Goal: Task Accomplishment & Management: Complete application form

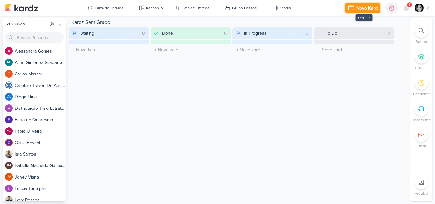
click at [359, 6] on div "Novo Kard" at bounding box center [367, 8] width 21 height 7
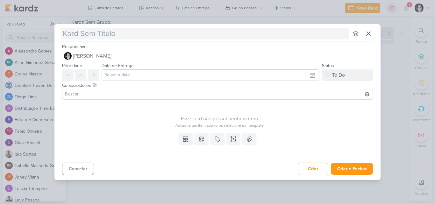
click at [159, 37] on input "text" at bounding box center [205, 33] width 288 height 11
type input "3710011_CURY_SUBIR_CAMPANHA_CORRETORES_RJ"
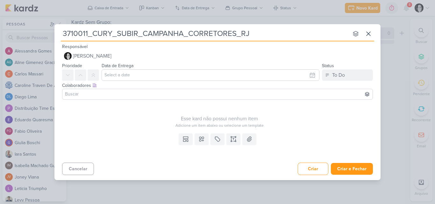
type input "3710011_CURY_SUBIR_CAMPANHA_CORRETORES_RJ"
click at [107, 119] on div "Esse kard não possui nenhum item" at bounding box center [219, 119] width 315 height 8
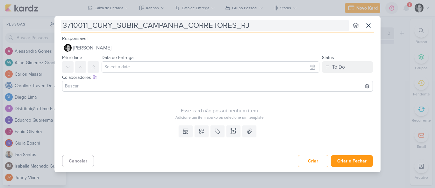
click at [269, 27] on input "3710011_CURY_SUBIR_CAMPANHA_CORRETORES_RJ" at bounding box center [205, 25] width 288 height 11
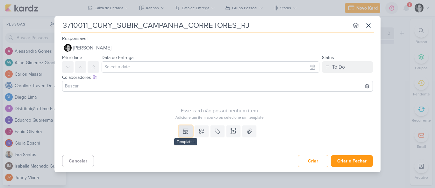
click at [185, 129] on icon at bounding box center [186, 129] width 5 height 2
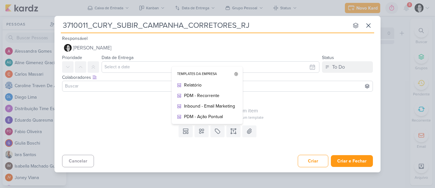
click at [273, 91] on div at bounding box center [217, 86] width 311 height 11
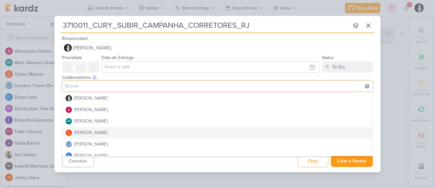
click at [218, 129] on button "[PERSON_NAME]" at bounding box center [217, 132] width 310 height 11
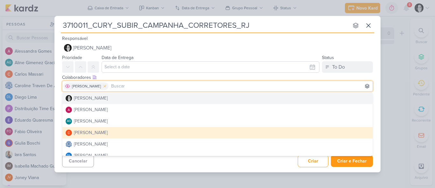
click at [104, 86] on icon at bounding box center [105, 86] width 2 height 2
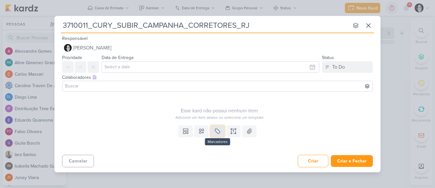
click at [216, 132] on icon at bounding box center [217, 131] width 6 height 6
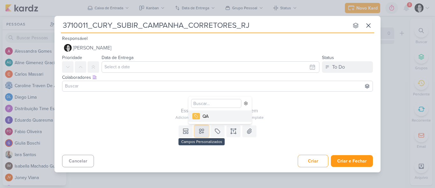
click at [199, 130] on icon at bounding box center [202, 131] width 6 height 6
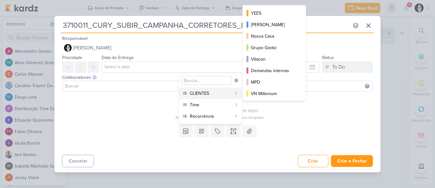
click at [201, 95] on div "CLIENTES" at bounding box center [211, 93] width 42 height 7
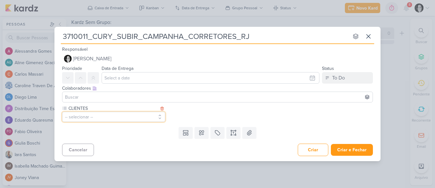
click at [160, 118] on button "-- selecionar --" at bounding box center [113, 117] width 103 height 10
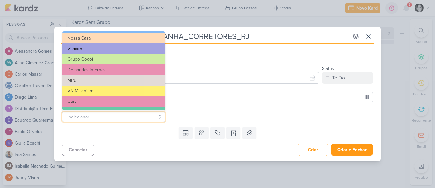
scroll to position [64, 0]
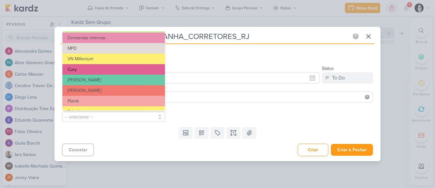
click at [91, 70] on button "Cury" at bounding box center [113, 69] width 103 height 11
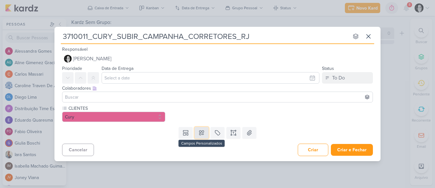
click at [200, 134] on icon at bounding box center [202, 132] width 4 height 4
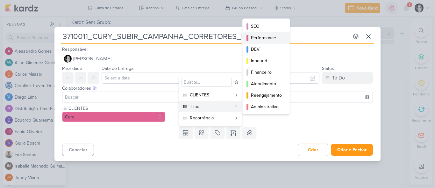
click at [263, 40] on div "Performance" at bounding box center [266, 37] width 31 height 7
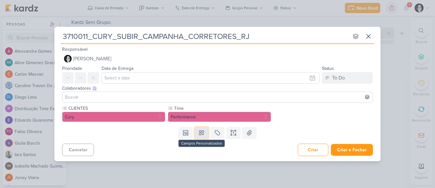
click at [204, 132] on icon at bounding box center [202, 132] width 6 height 6
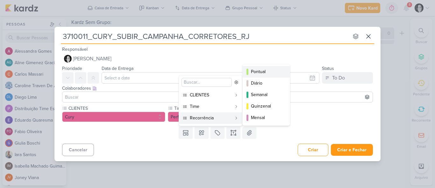
click at [261, 69] on div "Pontual" at bounding box center [266, 71] width 31 height 7
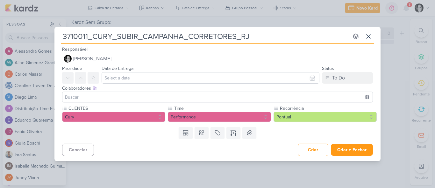
click at [76, 95] on input at bounding box center [218, 97] width 308 height 8
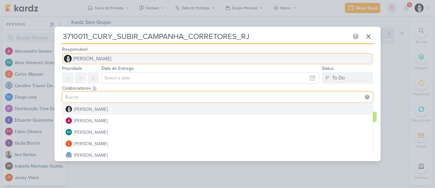
click at [173, 57] on button "[PERSON_NAME]" at bounding box center [217, 58] width 311 height 11
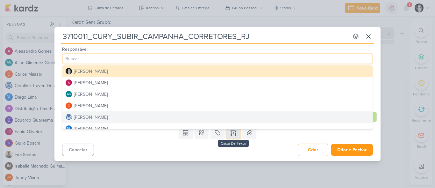
click at [236, 133] on icon at bounding box center [233, 132] width 6 height 6
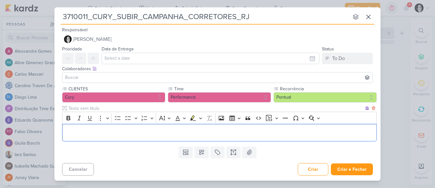
click at [79, 133] on p "Editor editing area: main" at bounding box center [220, 133] width 308 height 8
click at [91, 132] on p "Editor editing area: main" at bounding box center [220, 133] width 308 height 8
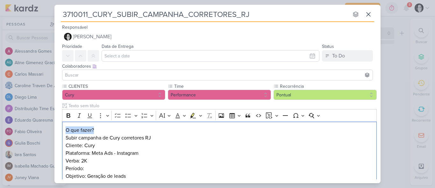
drag, startPoint x: 115, startPoint y: 131, endPoint x: 45, endPoint y: 122, distance: 71.0
click at [45, 122] on div "3710011_CURY_SUBIR_CAMPANHA_CORRETORES_RJ nenhum grupo disponível esc Responsáv…" at bounding box center [217, 94] width 435 height 188
click at [71, 114] on icon "Editor toolbar" at bounding box center [68, 115] width 6 height 6
click at [190, 145] on p "Cliente: Cury Plataforma: Meta Ads - Instagram Verba: 2K Período: Objetivo: Ger…" at bounding box center [220, 161] width 308 height 38
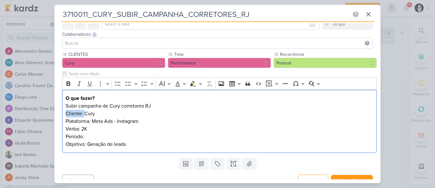
drag, startPoint x: 83, startPoint y: 112, endPoint x: 50, endPoint y: 110, distance: 33.5
click at [50, 110] on div "3710011_CURY_SUBIR_CAMPANHA_CORRETORES_RJ nenhum grupo disponível esc Responsáv…" at bounding box center [217, 94] width 435 height 188
click at [107, 132] on p "Cliente: Cury Plataforma: Meta Ads - Instagram Verba: 2K Período: Objetivo: Ger…" at bounding box center [220, 129] width 308 height 38
click at [163, 105] on p "Subir campanha de Cury corretores RJ" at bounding box center [220, 106] width 308 height 8
drag, startPoint x: 83, startPoint y: 112, endPoint x: 67, endPoint y: 112, distance: 15.9
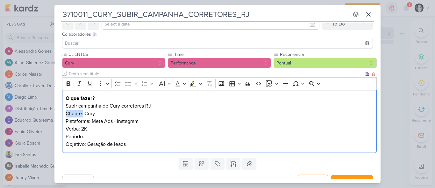
click at [67, 112] on p "Cliente: Cury Plataforma: Meta Ads - Instagram Verba: 2K Período: Objetivo: Ger…" at bounding box center [220, 129] width 308 height 38
drag, startPoint x: 100, startPoint y: 114, endPoint x: 57, endPoint y: 115, distance: 43.4
click at [57, 115] on div "CLIENTES Cury -- Limpar Seleção -- [GEOGRAPHIC_DATA] [PERSON_NAME]" at bounding box center [218, 103] width 326 height 104
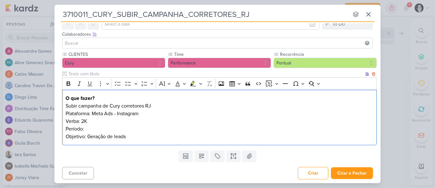
click at [158, 115] on p "Subir campanha de Cury corretores RJ Plataforma: Meta Ads - Instagram Verba: 2K…" at bounding box center [220, 121] width 308 height 38
click at [89, 120] on p "Subir campanha de Cury corretores RJ Plataforma: Meta Ads - Instagram Verba: 2K…" at bounding box center [220, 121] width 308 height 38
click at [92, 127] on p "Subir campanha de Cury corretores RJ Plataforma: Meta Ads - Instagram Verba: 2K…" at bounding box center [220, 121] width 308 height 38
click at [135, 135] on p "Subir campanha de Cury corretores RJ Plataforma: Meta Ads - Instagram Verba: 2K…" at bounding box center [220, 121] width 308 height 38
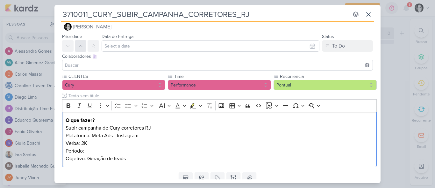
scroll to position [0, 0]
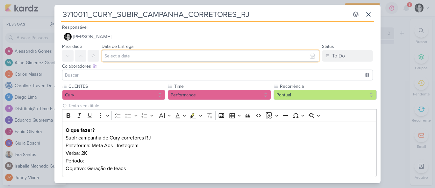
click at [119, 55] on input "text" at bounding box center [211, 55] width 218 height 11
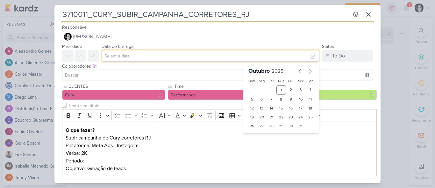
click at [310, 57] on input "text" at bounding box center [211, 55] width 218 height 11
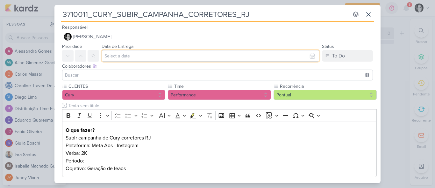
click at [310, 57] on input "text" at bounding box center [211, 55] width 218 height 11
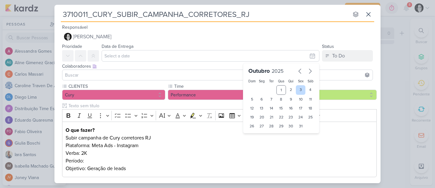
click at [298, 89] on div "3" at bounding box center [301, 90] width 10 height 10
type input "3 de outubro de 2025 às 23:59"
click at [114, 74] on input at bounding box center [218, 75] width 308 height 8
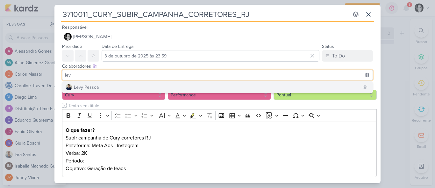
type input "lev"
click at [93, 87] on div "Levy Pessoa" at bounding box center [86, 87] width 25 height 7
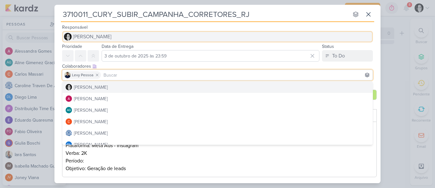
click at [293, 31] on button "[PERSON_NAME]" at bounding box center [217, 36] width 311 height 11
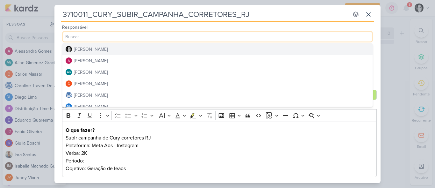
click at [98, 48] on div "[PERSON_NAME]" at bounding box center [91, 49] width 34 height 7
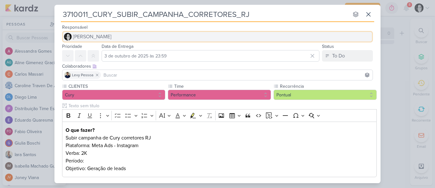
click at [99, 35] on span "[PERSON_NAME]" at bounding box center [92, 37] width 39 height 8
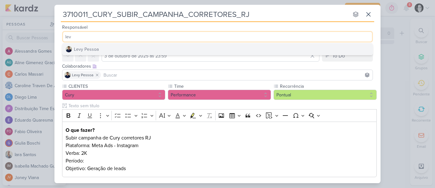
type input "lev"
click at [99, 46] on button "Levy Pessoa" at bounding box center [217, 48] width 310 height 11
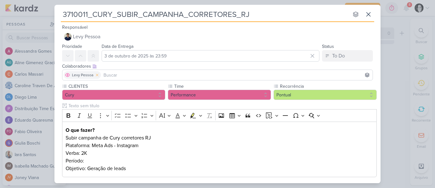
click at [98, 74] on icon at bounding box center [97, 75] width 4 height 4
click at [95, 76] on input at bounding box center [218, 75] width 308 height 8
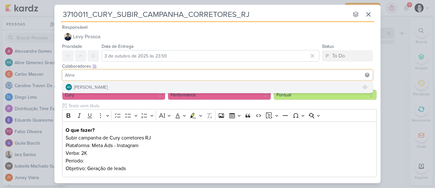
type input "Aline"
click at [85, 84] on div "[PERSON_NAME]" at bounding box center [91, 87] width 34 height 7
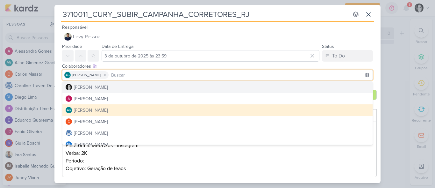
click at [143, 75] on input at bounding box center [241, 75] width 262 height 8
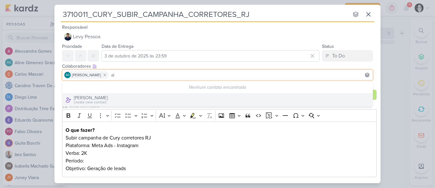
type input "a"
click at [148, 76] on input "@aless" at bounding box center [241, 75] width 262 height 8
type input "@"
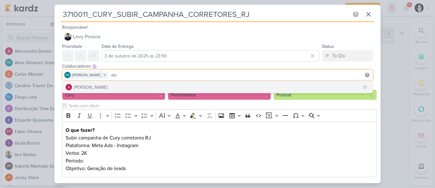
type input "ale"
click at [91, 85] on div "[PERSON_NAME]" at bounding box center [91, 87] width 34 height 7
type input "iara"
click at [105, 84] on button "[PERSON_NAME]" at bounding box center [217, 86] width 310 height 11
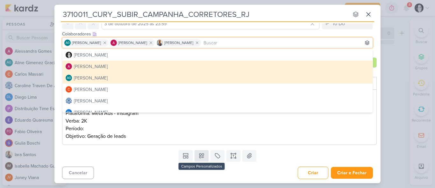
scroll to position [33, 0]
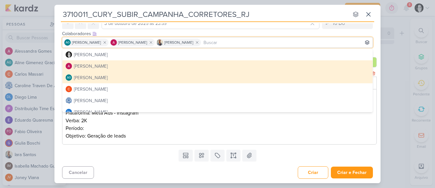
click at [142, 131] on p "Subir campanha de Cury corretores RJ Plataforma: Meta Ads - Instagram Verba: 2K…" at bounding box center [220, 120] width 308 height 38
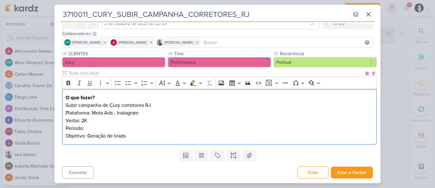
click at [134, 136] on p "Subir campanha de Cury corretores RJ Plataforma: Meta Ads - Instagram Verba: 2K…" at bounding box center [220, 120] width 308 height 38
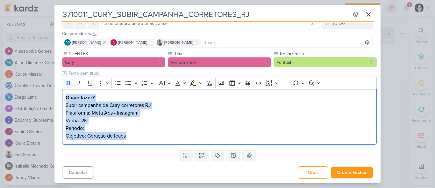
drag, startPoint x: 132, startPoint y: 134, endPoint x: 60, endPoint y: 100, distance: 79.4
click at [60, 100] on div "CLIENTES Cury -- Limpar Seleção -- [GEOGRAPHIC_DATA] [PERSON_NAME]" at bounding box center [218, 98] width 326 height 97
click at [184, 99] on p "O que fazer?" at bounding box center [220, 98] width 308 height 8
drag, startPoint x: 127, startPoint y: 135, endPoint x: 48, endPoint y: 105, distance: 83.9
click at [48, 105] on div "3710011_CURY_SUBIR_CAMPANHA_CORRETORES_RJ nenhum grupo disponível esc Responsáv…" at bounding box center [217, 94] width 435 height 188
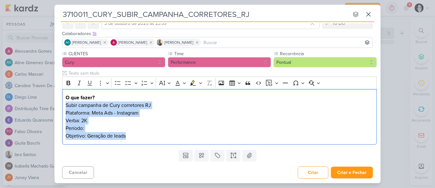
copy p "Subir campanha de Cury corretores RJ Plataforma: Meta Ads - Instagram Verba: 2K…"
click at [172, 121] on p "Subir campanha de Cury corretores RJ Plataforma: Meta Ads - Instagram Verba: 2K…" at bounding box center [220, 120] width 308 height 38
click at [98, 131] on p "Subir campanha de Cury corretores RJ Plataforma: Meta Ads - Instagram Verba: 2K…" at bounding box center [220, 120] width 308 height 38
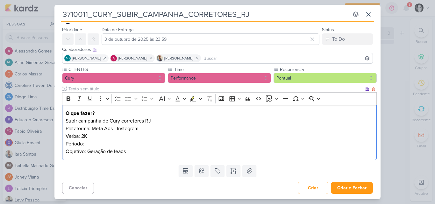
scroll to position [17, 0]
drag, startPoint x: 144, startPoint y: 129, endPoint x: 115, endPoint y: 129, distance: 29.3
click at [115, 129] on p "Subir campanha de Cury corretores RJ Plataforma: Meta Ads - Instagram Verba: 2K…" at bounding box center [220, 136] width 308 height 38
click at [149, 139] on p "Subir campanha de Cury corretores RJ Plataforma: Meta Ads - Instagram Verba: 2K…" at bounding box center [220, 136] width 308 height 38
drag, startPoint x: 142, startPoint y: 129, endPoint x: 93, endPoint y: 128, distance: 49.4
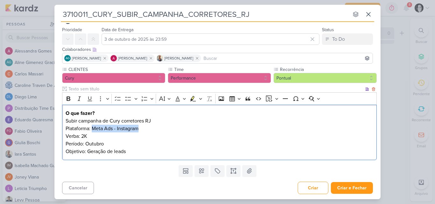
click at [93, 128] on p "Subir campanha de Cury corretores RJ Plataforma: Meta Ads - Instagram Verba: 2K…" at bounding box center [220, 136] width 308 height 38
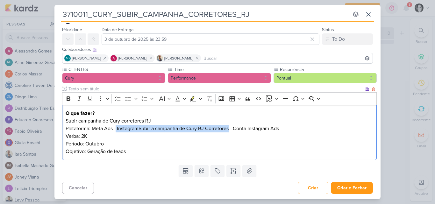
drag, startPoint x: 230, startPoint y: 129, endPoint x: 115, endPoint y: 132, distance: 114.5
click at [115, 132] on p "Subir campanha de Cury corretores RJ Plataforma: Meta Ads - InstagramSubir a ca…" at bounding box center [220, 136] width 308 height 38
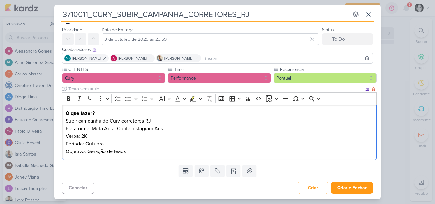
click at [138, 148] on p "Subir campanha de Cury corretores RJ Plataforma: Meta Ads - Conta Instagram Ads…" at bounding box center [220, 136] width 308 height 38
click at [139, 152] on p "Subir campanha de Cury corretores RJ Plataforma: Meta Ads - Conta Instagram Ads…" at bounding box center [220, 136] width 308 height 38
click at [129, 152] on p "Subir campanha de Cury corretores RJ Plataforma: Meta Ads - Conta Instagram Ads…" at bounding box center [220, 136] width 308 height 38
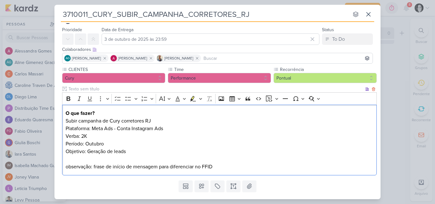
click at [68, 165] on p "observação: frase de início de mensagem para diferenciar no FFID" at bounding box center [220, 167] width 308 height 8
click at [95, 166] on p "Observação: frase de início de mensagem para diferenciar no FFID" at bounding box center [220, 167] width 308 height 8
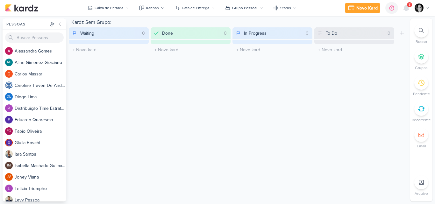
click at [236, 118] on div "Kardz Sem Grupo: Waiting 0 Mover Para Esquerda Mover Para Direita [GEOGRAPHIC_D…" at bounding box center [238, 109] width 339 height 183
click at [363, 8] on div "Novo Kard" at bounding box center [367, 8] width 21 height 7
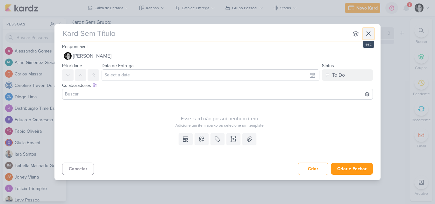
click at [369, 34] on icon at bounding box center [369, 34] width 8 height 8
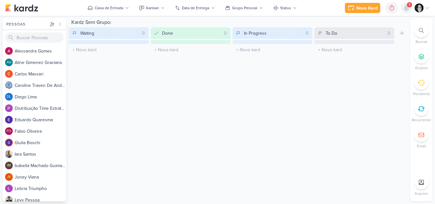
click at [406, 7] on icon at bounding box center [406, 8] width 5 height 6
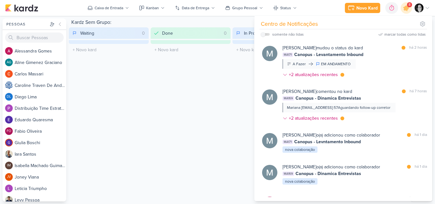
click at [219, 90] on div "Kardz Sem Grupo: Waiting 0 Mover Para Esquerda Mover Para Direita [GEOGRAPHIC_D…" at bounding box center [238, 109] width 339 height 183
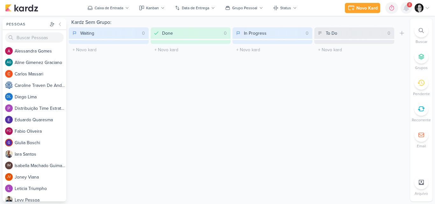
click at [410, 9] on icon at bounding box center [407, 8] width 8 height 8
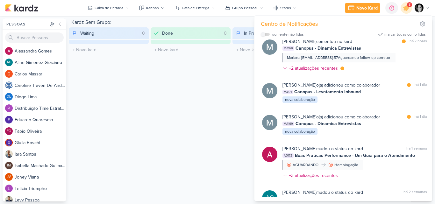
scroll to position [0, 0]
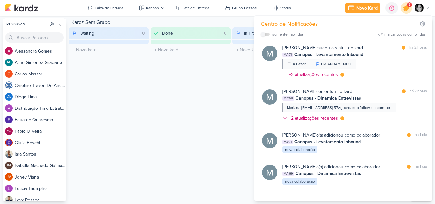
click at [408, 11] on icon at bounding box center [406, 8] width 11 height 11
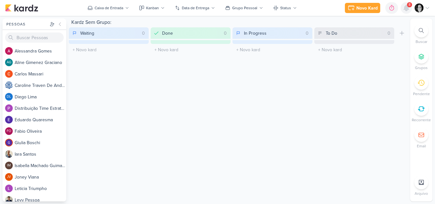
click at [408, 11] on icon at bounding box center [407, 8] width 8 height 8
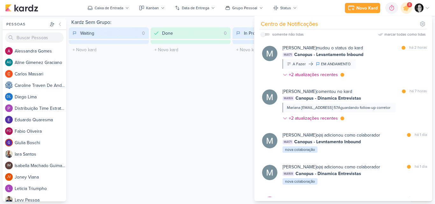
click at [151, 81] on div "Kardz Sem Grupo: Waiting 0 Mover Para Esquerda Mover Para Direita [GEOGRAPHIC_D…" at bounding box center [238, 109] width 339 height 183
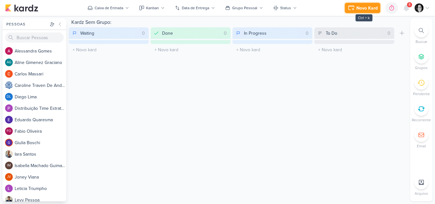
click at [360, 7] on div "Novo Kard" at bounding box center [367, 8] width 21 height 7
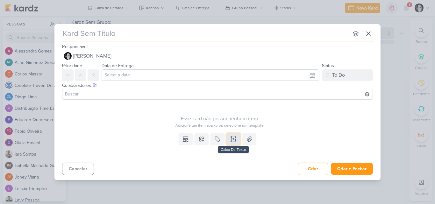
click at [234, 140] on icon at bounding box center [233, 139] width 6 height 6
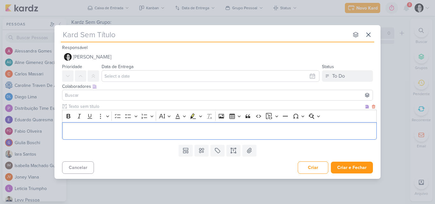
click at [72, 127] on p "Editor editing area: main" at bounding box center [220, 131] width 308 height 8
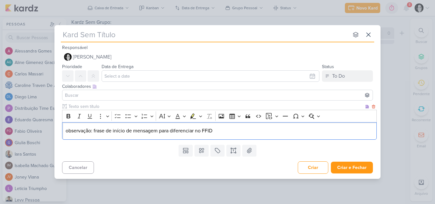
click at [66, 129] on p "observação: frase de início de mensagem para diferenciar no FFID" at bounding box center [220, 131] width 308 height 8
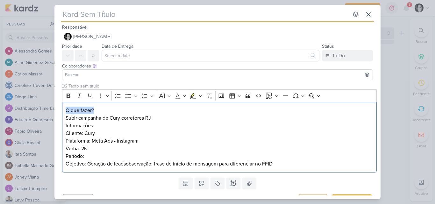
drag, startPoint x: 101, startPoint y: 111, endPoint x: 56, endPoint y: 112, distance: 45.0
click at [56, 112] on div "Clique para deixar o item visível somente à membros da sua organização Rich Tex…" at bounding box center [218, 129] width 326 height 92
click at [67, 96] on icon "Editor toolbar" at bounding box center [69, 96] width 4 height 4
click at [144, 132] on p "Informações: Cliente: Cury Plataforma: Meta Ads - Instagram Verba: 2K Período: …" at bounding box center [220, 145] width 308 height 46
click at [172, 116] on p "Subir campanha de Cury corretores RJ" at bounding box center [220, 118] width 308 height 8
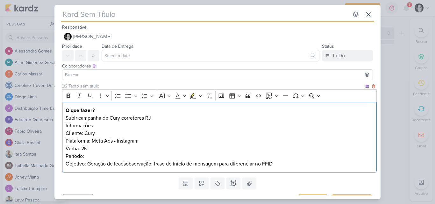
click at [111, 126] on p "Informações: Cliente: Cury Plataforma: Meta Ads - Instagram Verba: 2K Período: …" at bounding box center [220, 145] width 308 height 46
drag, startPoint x: 101, startPoint y: 126, endPoint x: 60, endPoint y: 127, distance: 41.1
click at [60, 127] on div "Clique para deixar o item visível somente à membros da sua organização Rich Tex…" at bounding box center [218, 129] width 326 height 92
click at [70, 96] on icon "Editor toolbar" at bounding box center [68, 96] width 6 height 6
click at [97, 111] on p "O que fazer?" at bounding box center [220, 111] width 308 height 8
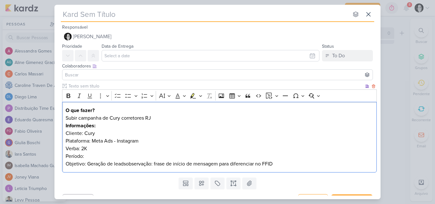
click at [161, 116] on p "Subir campanha de Cury corretores RJ" at bounding box center [220, 118] width 308 height 8
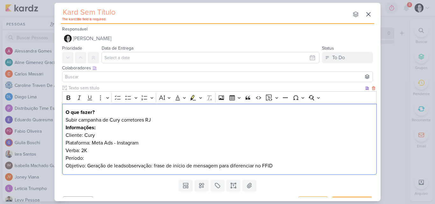
click at [163, 119] on p "Subir campanha de Cury corretores RJ" at bounding box center [220, 120] width 308 height 8
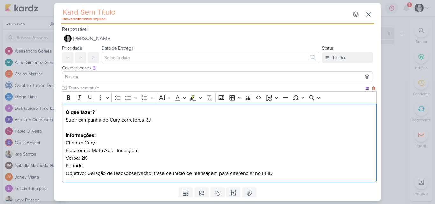
scroll to position [20, 0]
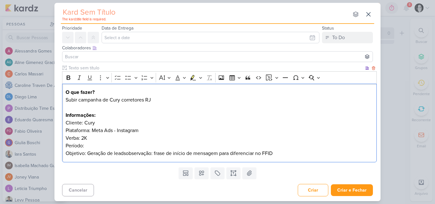
click at [93, 146] on p "Informações: Cliente: Cury Plataforma: Meta Ads - Instagram Verba: 2K Período: …" at bounding box center [220, 135] width 308 height 46
click at [127, 154] on p "Informações: Cliente: Cury Plataforma: Meta Ads - Instagram Verba: 2K Período: …" at bounding box center [220, 135] width 308 height 46
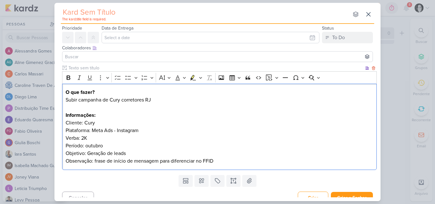
click at [94, 160] on p "Observação: frase de início de mensagem para diferenciar no FFID" at bounding box center [220, 161] width 308 height 8
click at [249, 160] on p "Observação: Criar frase de início de mensagem para diferenciar no FFID" at bounding box center [220, 161] width 308 height 8
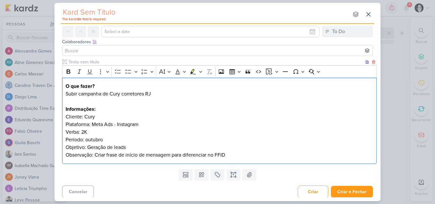
scroll to position [28, 0]
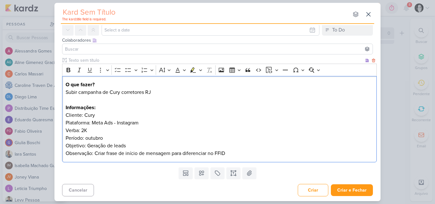
click at [132, 145] on p "Informações: Cliente: Cury Plataforma: Meta Ads - Instagram Verba: 2K Período: …" at bounding box center [220, 127] width 308 height 46
click at [201, 174] on icon at bounding box center [202, 173] width 4 height 4
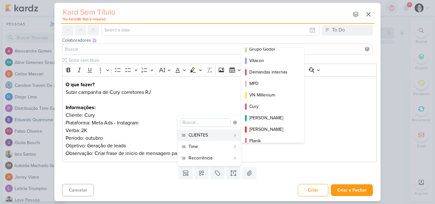
scroll to position [40, 0]
click at [260, 107] on div "Cury" at bounding box center [273, 107] width 47 height 7
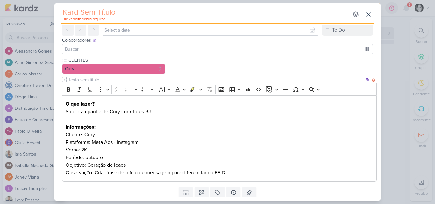
scroll to position [47, 0]
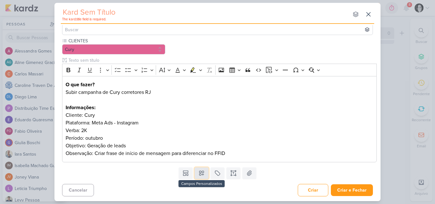
click at [201, 172] on icon at bounding box center [202, 173] width 6 height 6
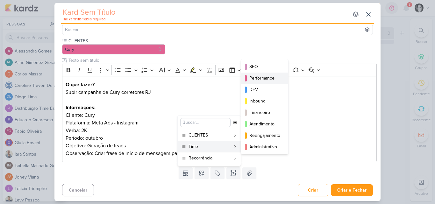
click at [270, 79] on div "Performance" at bounding box center [265, 78] width 31 height 7
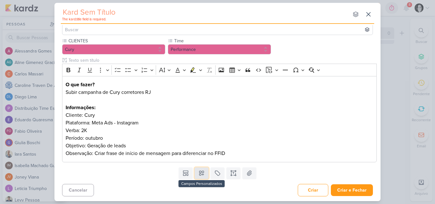
click at [200, 174] on icon at bounding box center [202, 173] width 6 height 6
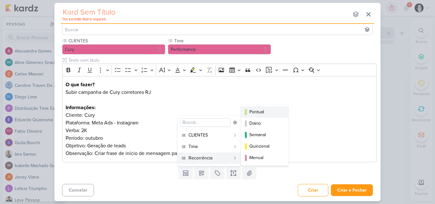
click at [256, 111] on div "Pontual" at bounding box center [265, 112] width 31 height 7
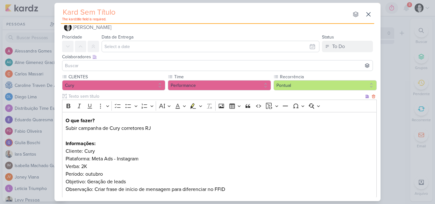
scroll to position [0, 0]
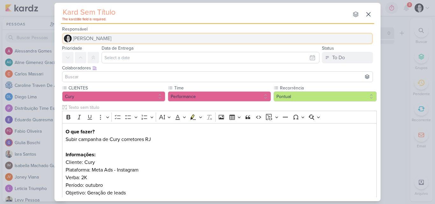
click at [97, 36] on span "[PERSON_NAME]" at bounding box center [92, 39] width 39 height 8
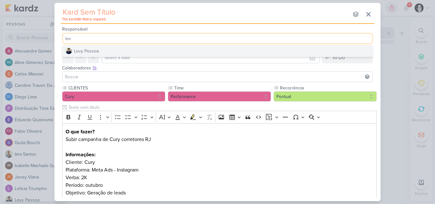
type input "lev"
click at [87, 51] on div "Levy Pessoa" at bounding box center [86, 51] width 25 height 7
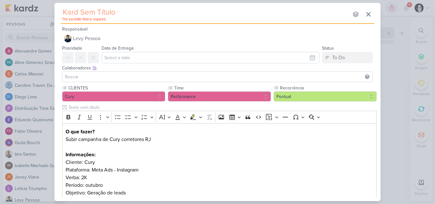
click at [84, 77] on input at bounding box center [218, 77] width 308 height 8
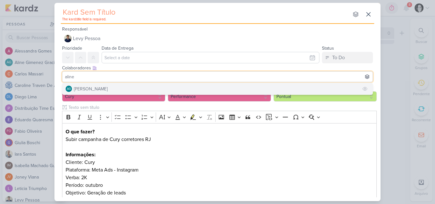
type input "aline"
click at [82, 90] on div "[PERSON_NAME]" at bounding box center [91, 89] width 34 height 7
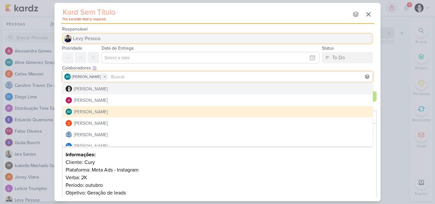
click at [199, 35] on button "Levy Pessoa" at bounding box center [217, 38] width 311 height 11
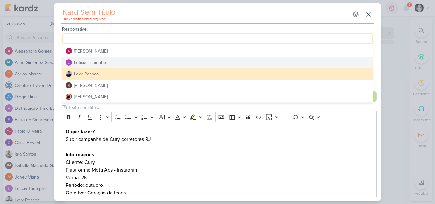
type input "le"
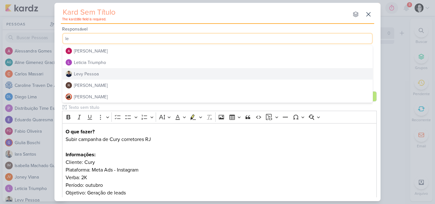
click at [82, 74] on div "Levy Pessoa" at bounding box center [86, 74] width 25 height 7
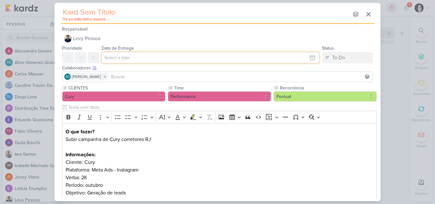
click at [112, 57] on input "text" at bounding box center [211, 57] width 218 height 11
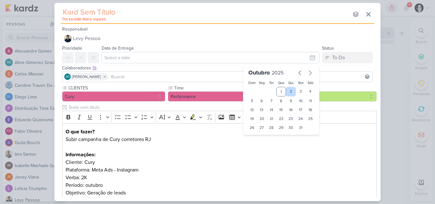
click at [288, 90] on div "2" at bounding box center [291, 92] width 10 height 10
type input "2 de outubro de 2025 às 23:59"
click at [218, 160] on p "Informações: Cliente: Cury Plataforma: Meta Ads - Instagram Verba: 2K Período: …" at bounding box center [220, 174] width 308 height 46
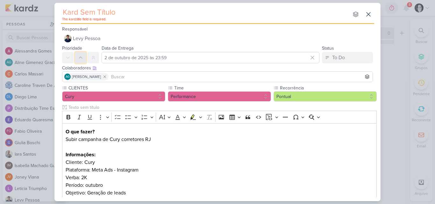
click at [79, 61] on button at bounding box center [80, 57] width 11 height 11
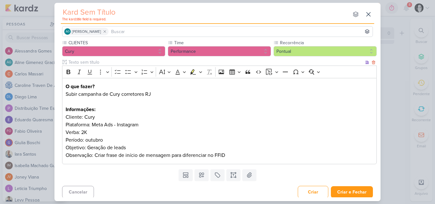
scroll to position [47, 0]
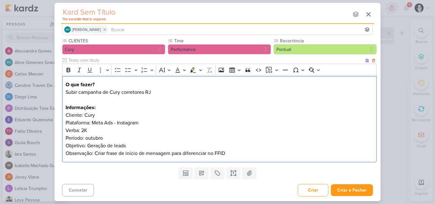
click at [237, 151] on p "Observação: Criar frase de início de mensagem para diferenciar no FFID" at bounding box center [220, 154] width 308 height 8
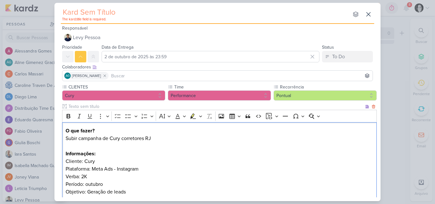
scroll to position [0, 0]
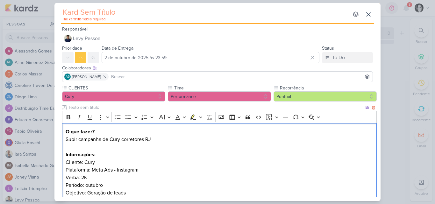
click at [180, 144] on p "Editor editing area: main" at bounding box center [220, 147] width 308 height 8
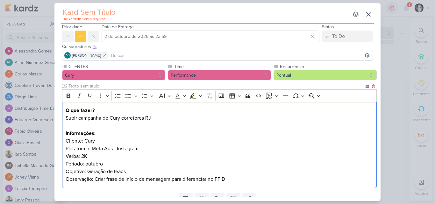
scroll to position [32, 0]
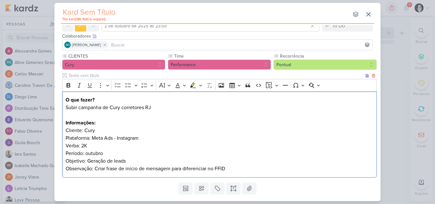
click at [87, 152] on p "Informações: Cliente: Cury Plataforma: Meta Ads - Instagram Verba: 2K Período: …" at bounding box center [220, 142] width 308 height 46
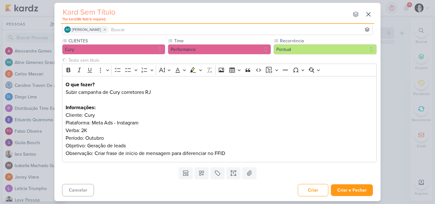
click at [115, 18] on input "text" at bounding box center [205, 12] width 288 height 11
paste input "3710011_CURY_SUBIR_CAMPANHA_CORRETORES_RJ"
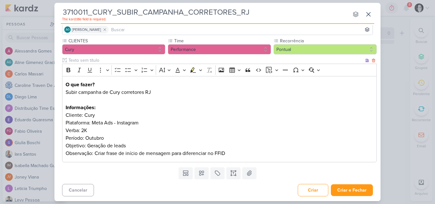
type input "3710011_CURY_SUBIR_CAMPANHA_CORRETORES_RJ"
click at [292, 127] on p "Informações: Cliente: Cury Plataforma: Meta Ads - Instagram Verba: 2K Período: …" at bounding box center [220, 127] width 308 height 46
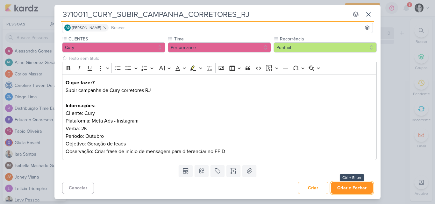
click at [346, 189] on button "Criar e Fechar" at bounding box center [352, 188] width 42 height 12
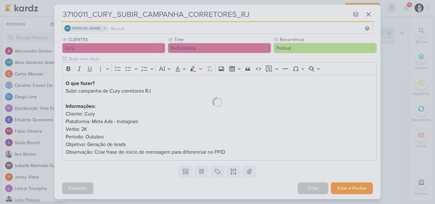
scroll to position [47, 0]
